Goal: Task Accomplishment & Management: Use online tool/utility

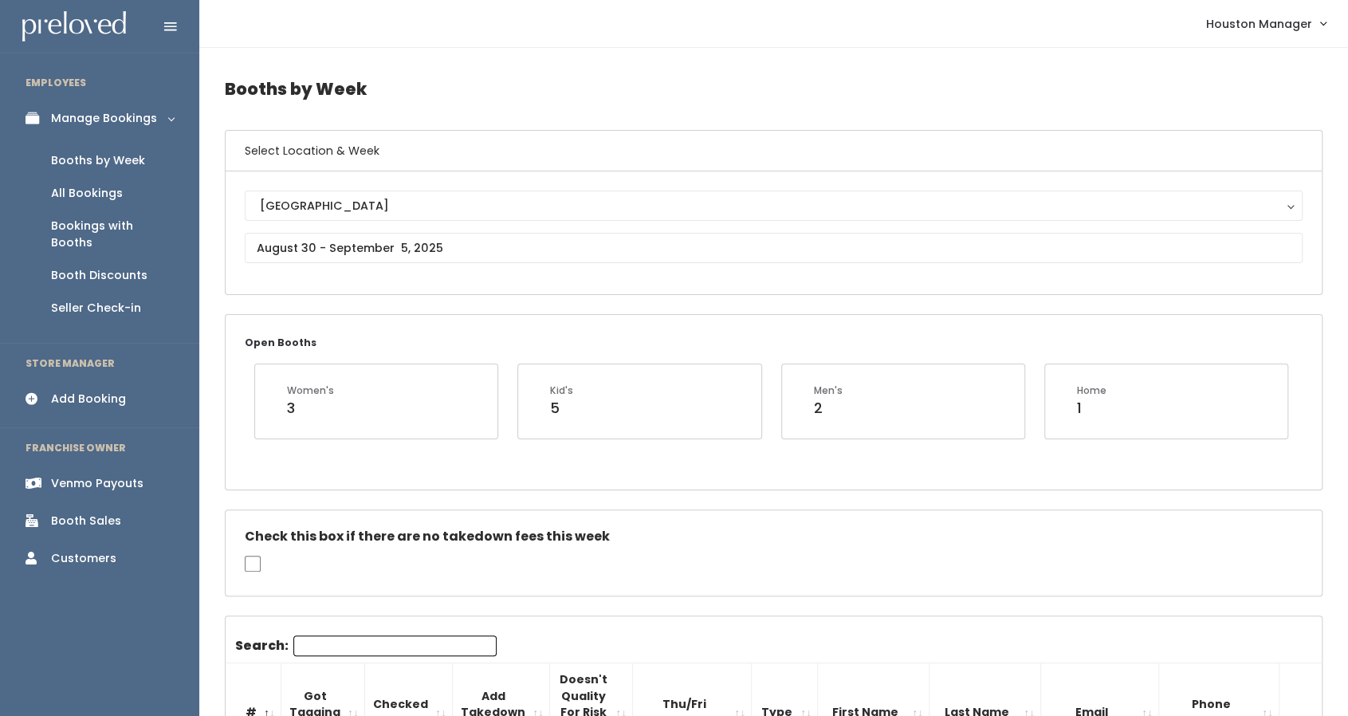
drag, startPoint x: 0, startPoint y: 0, endPoint x: 654, endPoint y: 516, distance: 832.4
click at [325, 646] on input "Search:" at bounding box center [394, 645] width 203 height 21
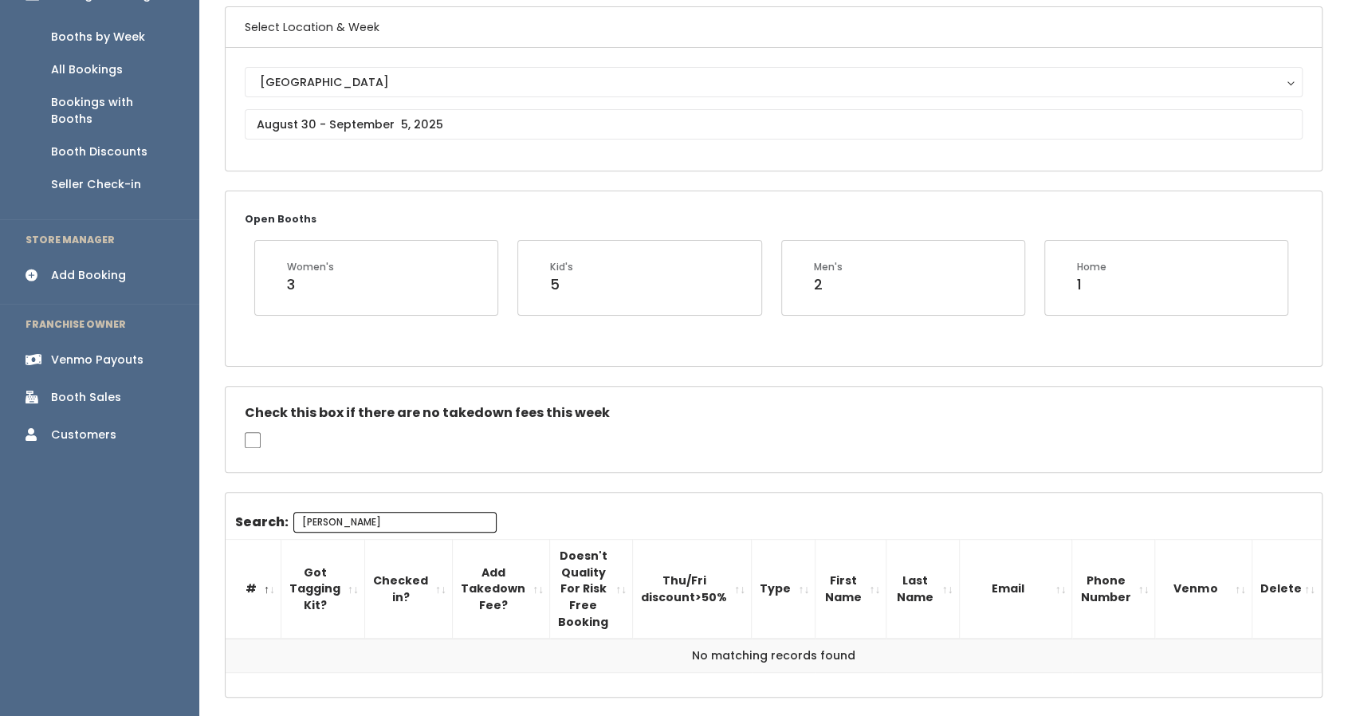
scroll to position [123, 0]
type input "s"
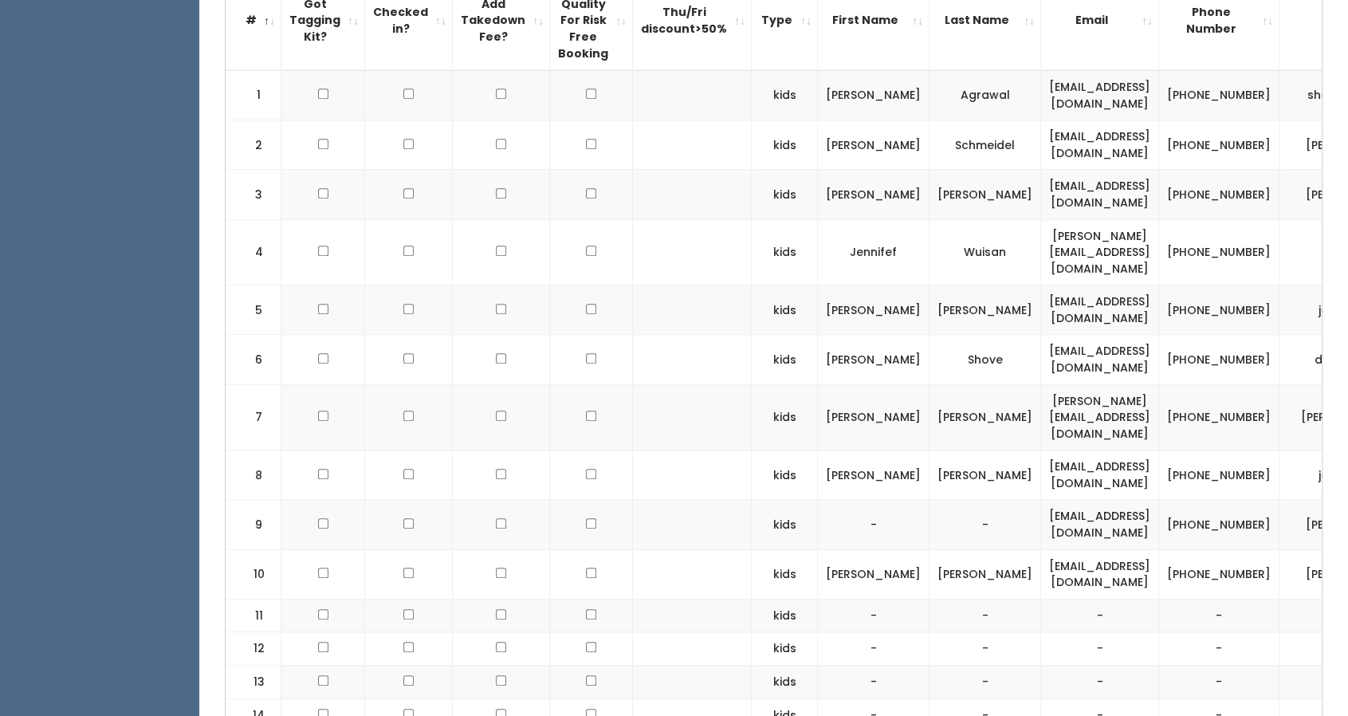
scroll to position [693, 0]
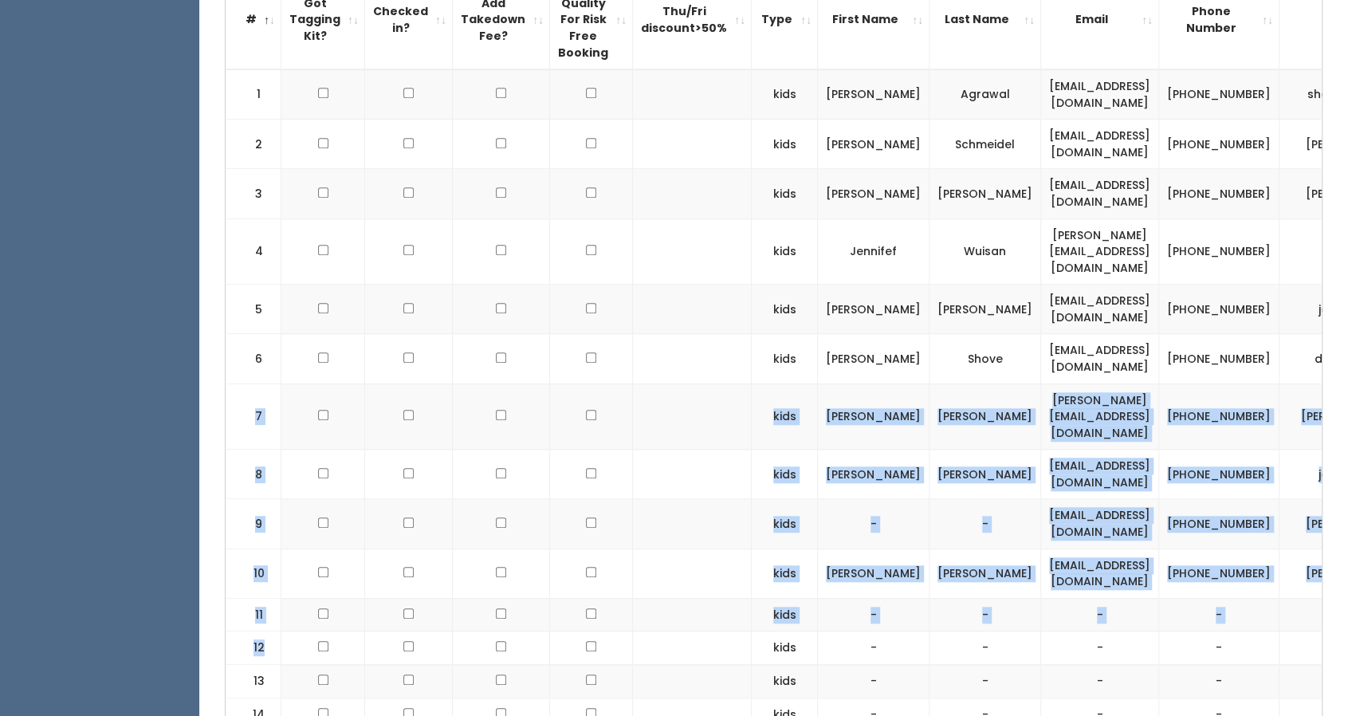
drag, startPoint x: 317, startPoint y: 598, endPoint x: 253, endPoint y: 391, distance: 216.8
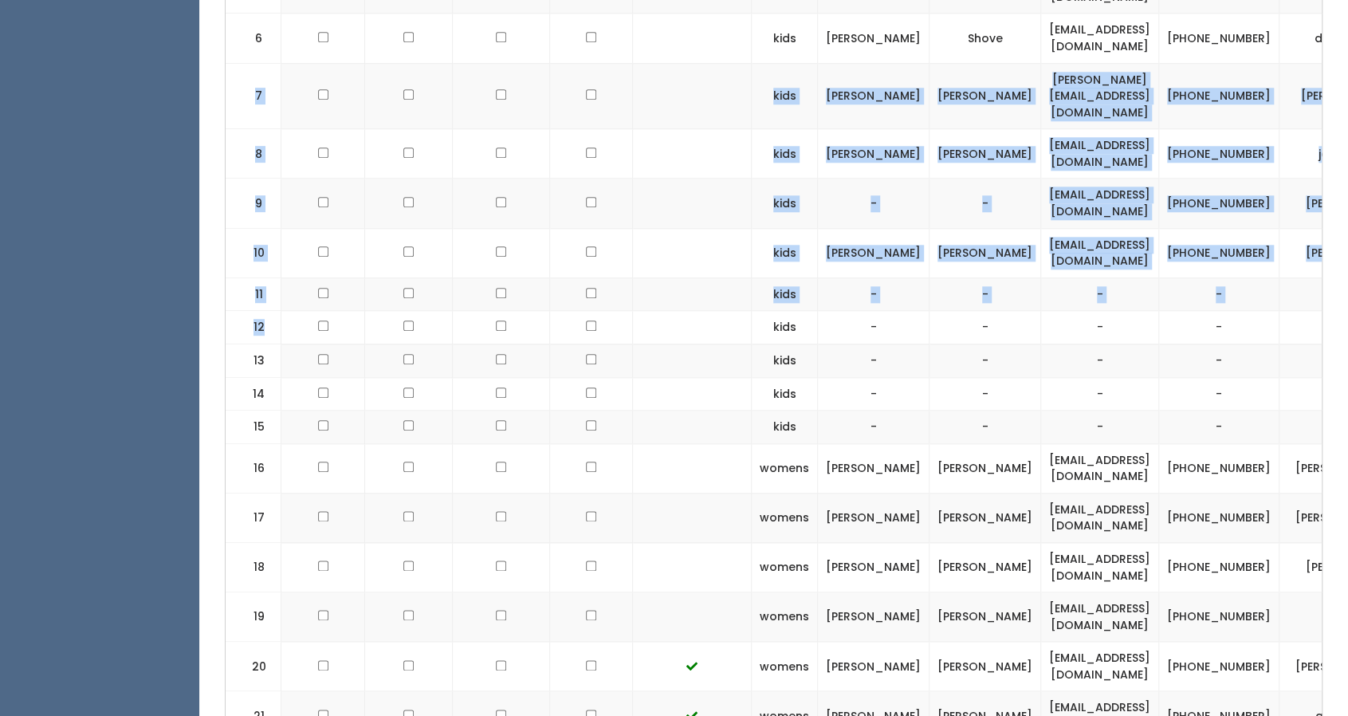
scroll to position [1014, 0]
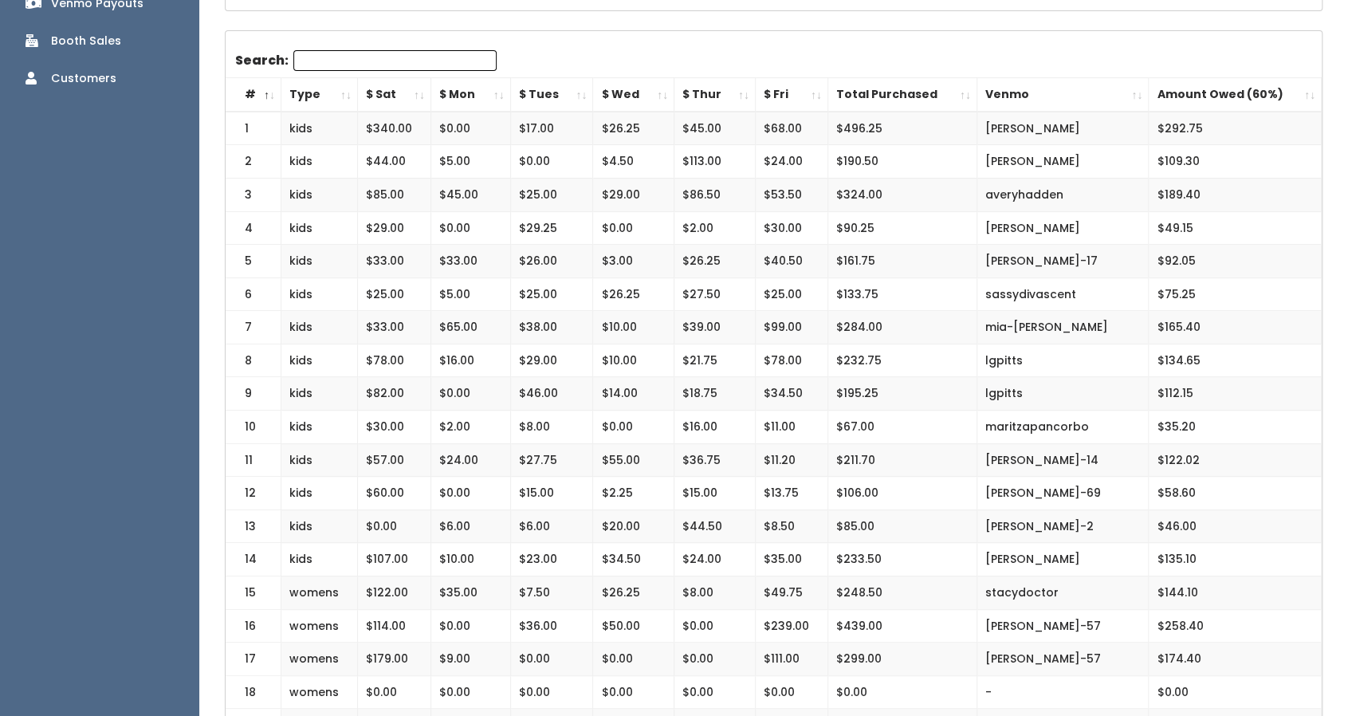
scroll to position [286, 0]
